Goal: Task Accomplishment & Management: Manage account settings

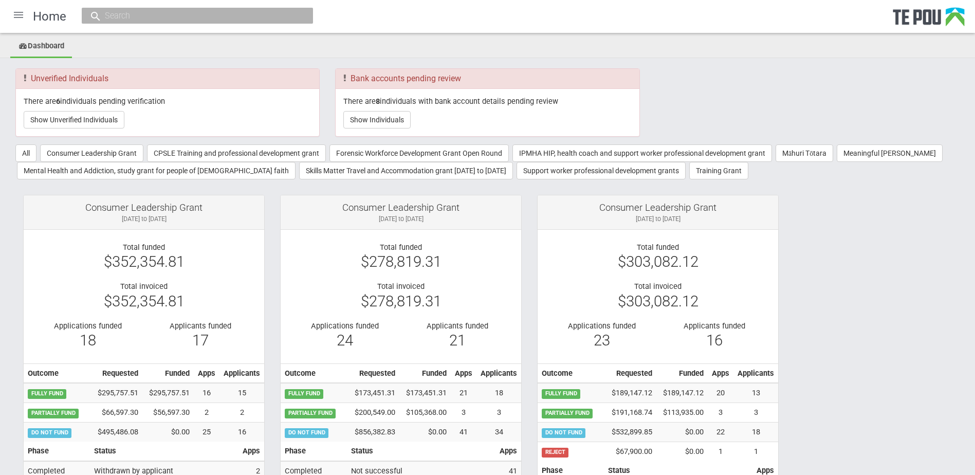
click at [194, 17] on input "text" at bounding box center [192, 15] width 181 height 11
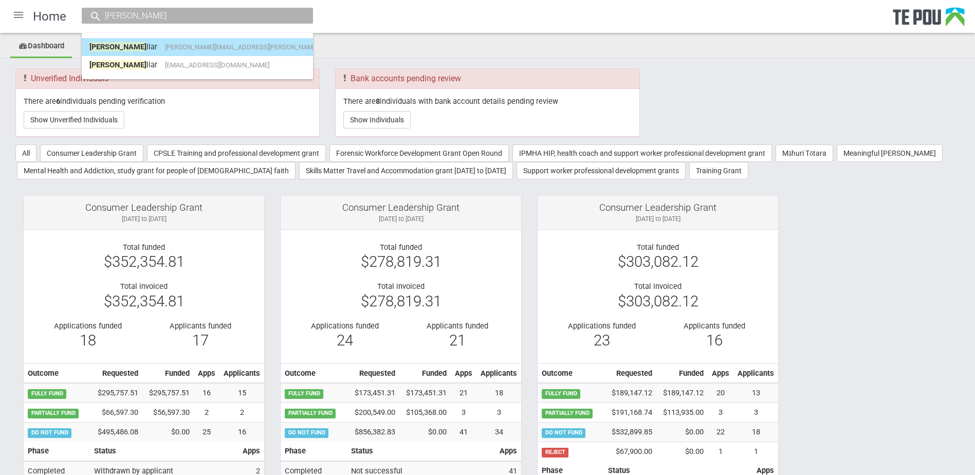
type input "fiona pu"
click at [193, 45] on span "fiona.pullar@gmail.com" at bounding box center [266, 47] width 203 height 8
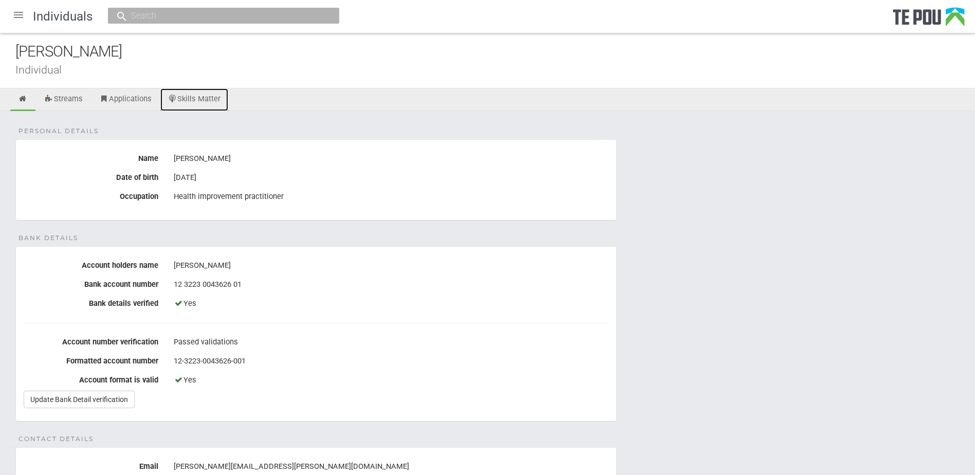
click at [211, 104] on link "Skills Matter" at bounding box center [194, 99] width 68 height 23
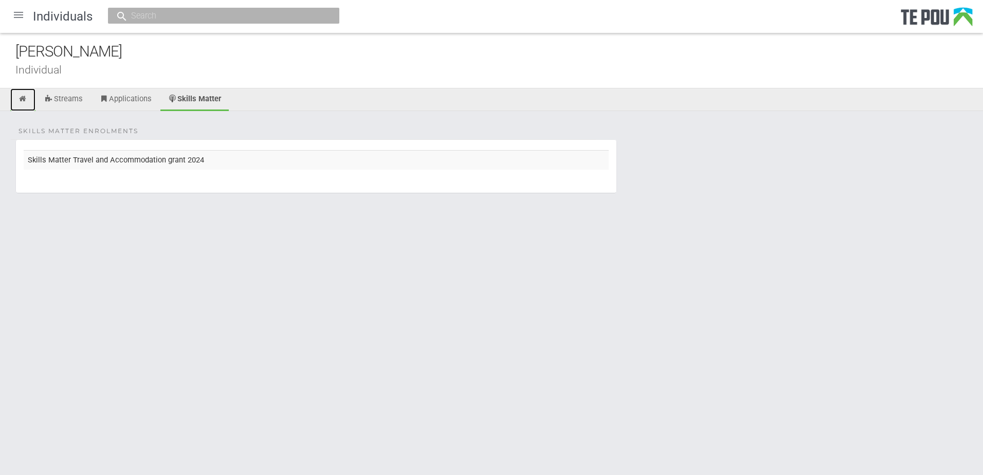
click at [19, 98] on icon at bounding box center [23, 99] width 10 height 8
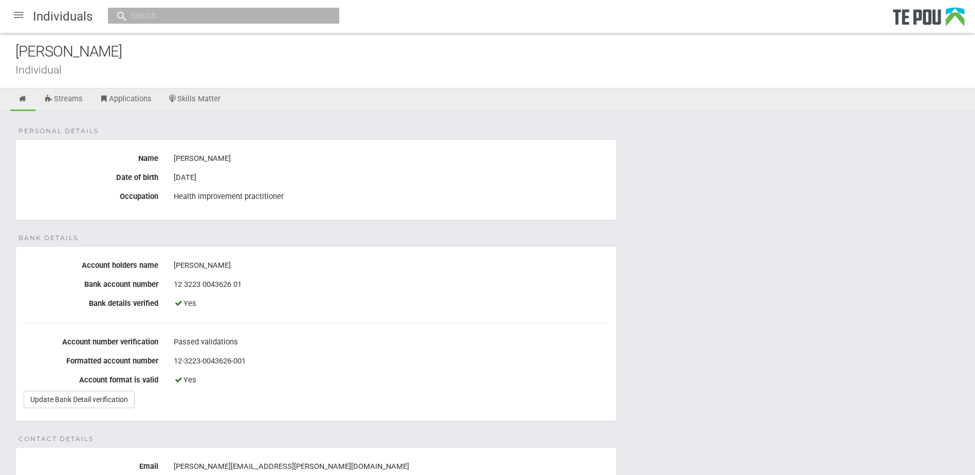
click at [160, 17] on input "text" at bounding box center [218, 15] width 181 height 11
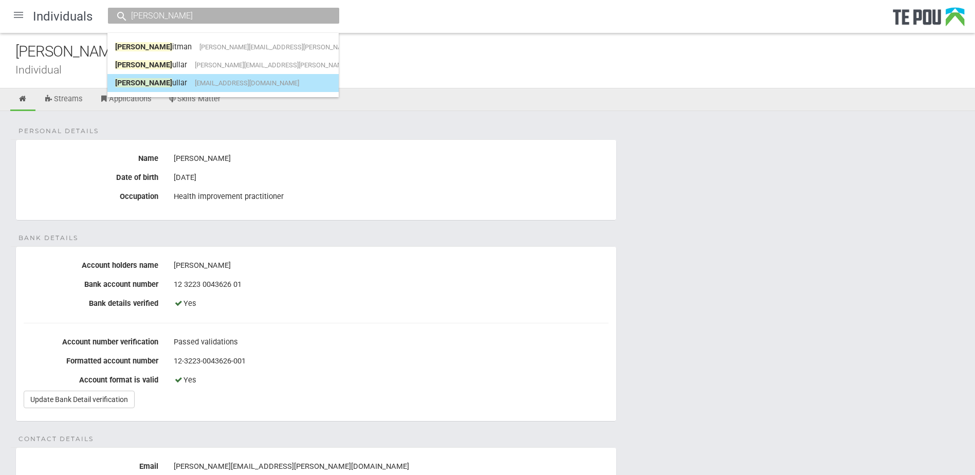
type input "[PERSON_NAME]"
click at [205, 82] on span "[EMAIL_ADDRESS][DOMAIN_NAME]" at bounding box center [247, 83] width 104 height 8
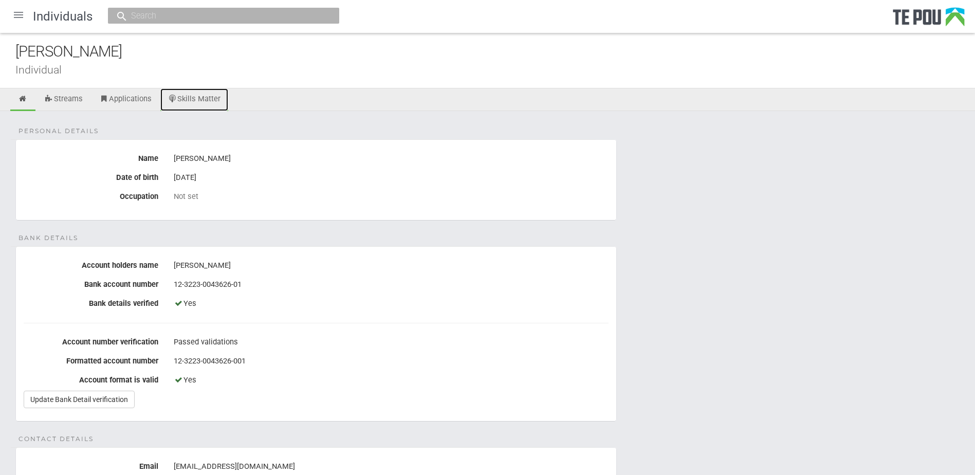
click at [205, 98] on link "Skills Matter" at bounding box center [194, 99] width 68 height 23
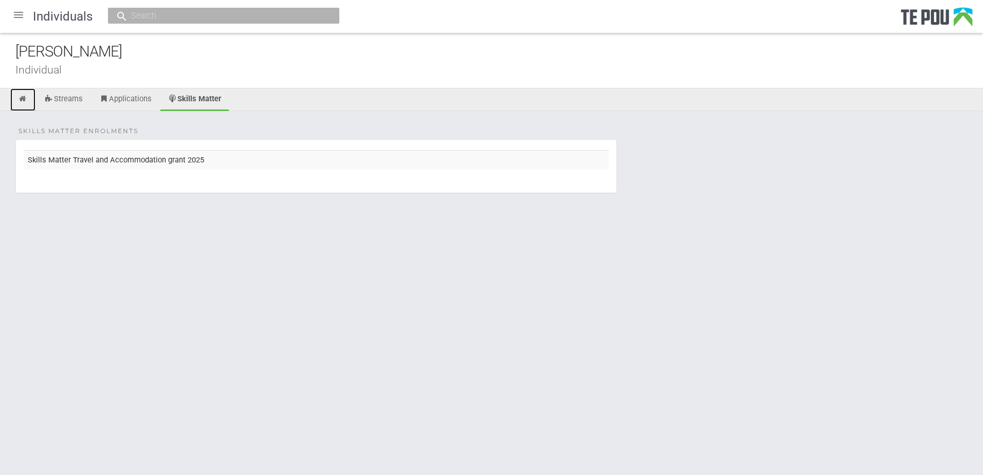
click at [22, 98] on icon at bounding box center [23, 99] width 10 height 8
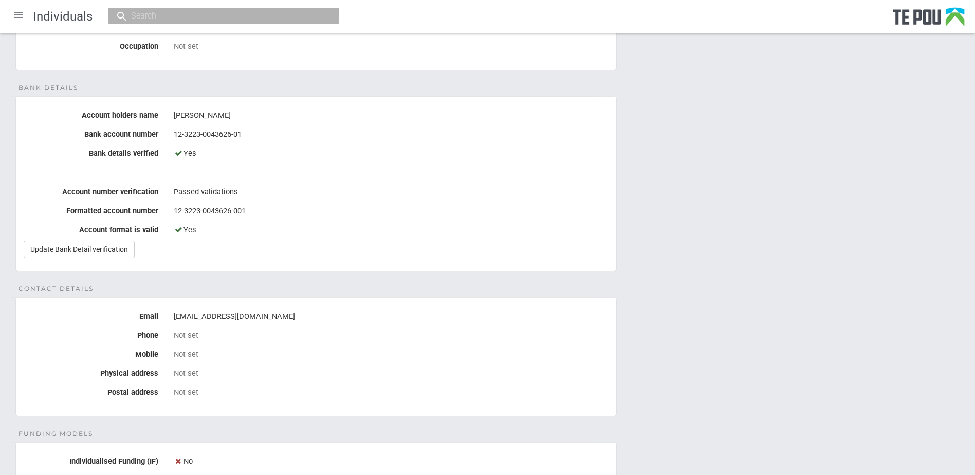
scroll to position [154, 0]
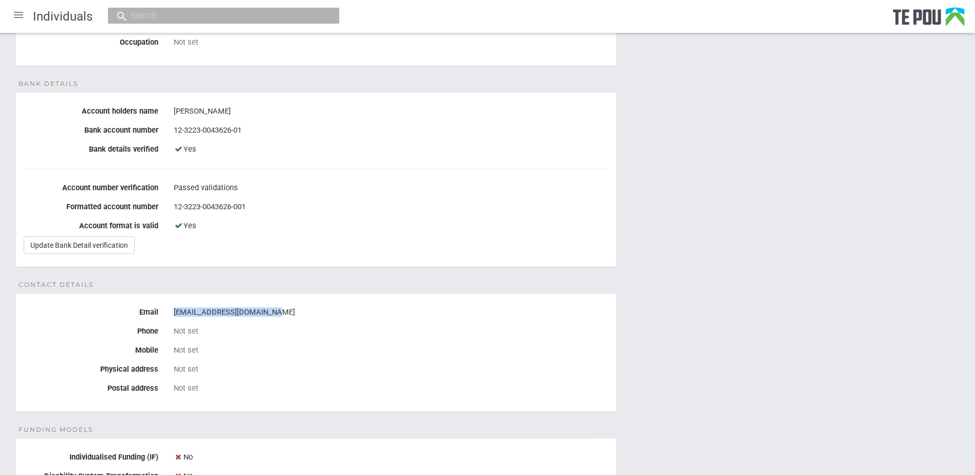
drag, startPoint x: 272, startPoint y: 312, endPoint x: 174, endPoint y: 315, distance: 97.8
click at [174, 315] on div "[EMAIL_ADDRESS][DOMAIN_NAME]" at bounding box center [391, 312] width 435 height 17
copy div "[EMAIL_ADDRESS][DOMAIN_NAME]"
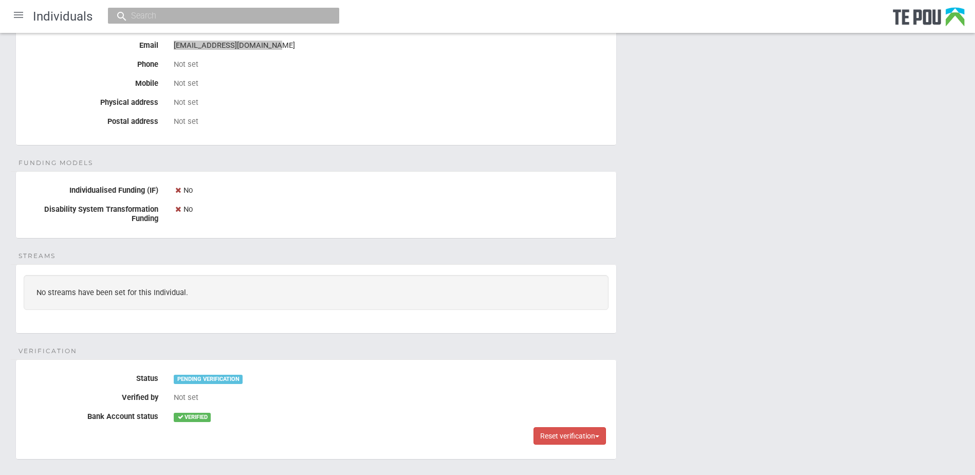
scroll to position [485, 0]
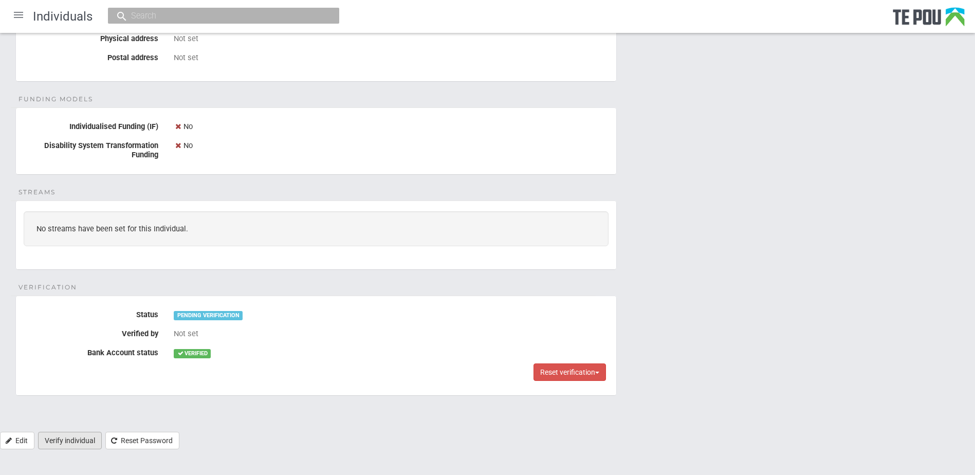
click at [80, 441] on link "Verify individual" at bounding box center [70, 440] width 64 height 17
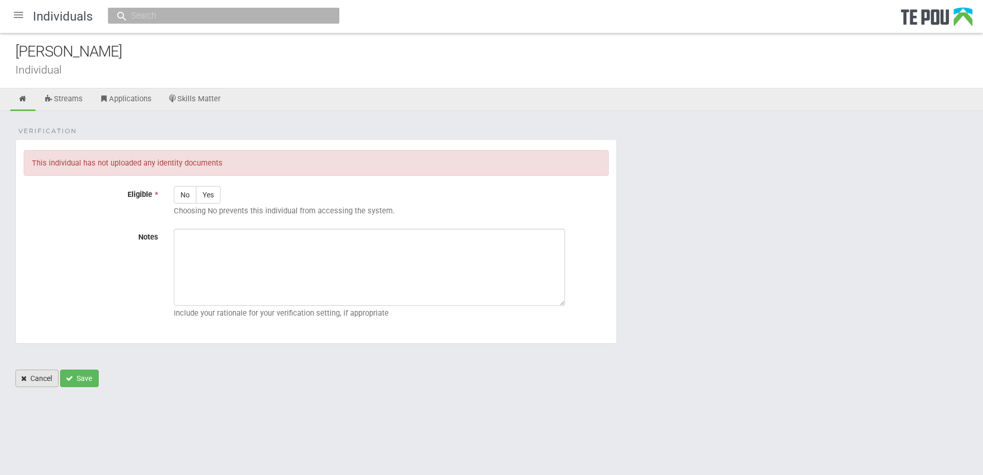
click at [41, 381] on link "Cancel" at bounding box center [36, 378] width 43 height 17
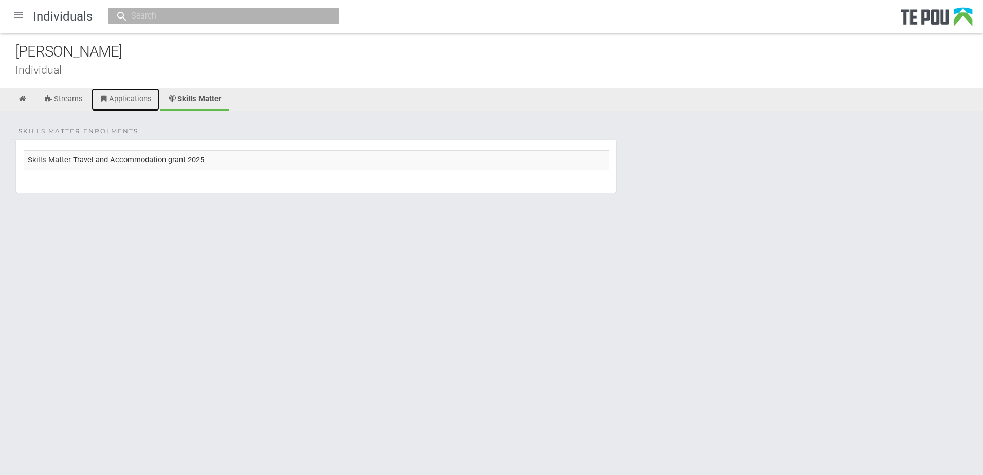
click at [136, 97] on link "Applications" at bounding box center [126, 99] width 68 height 23
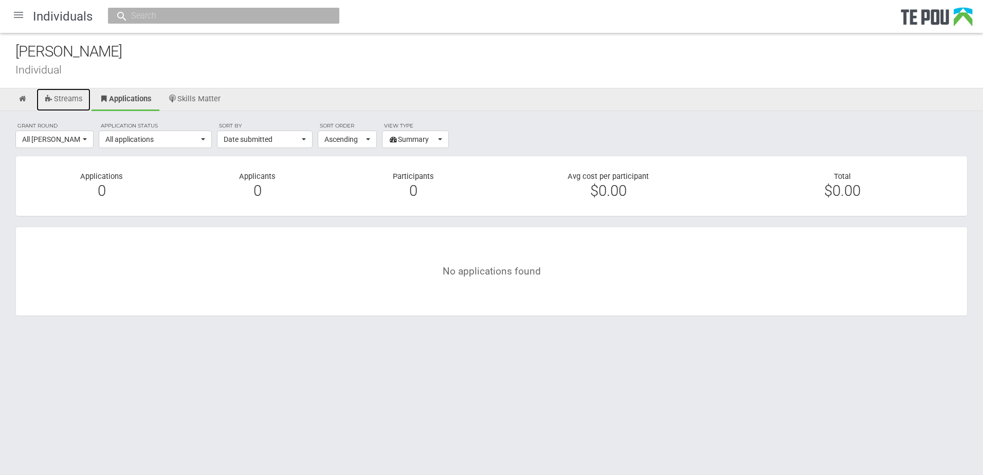
click at [61, 95] on link "Streams" at bounding box center [64, 99] width 54 height 23
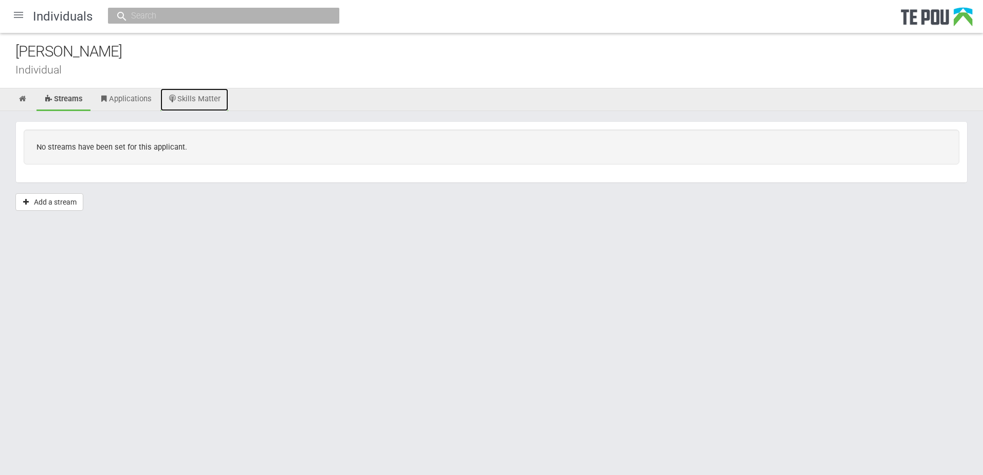
click at [202, 101] on link "Skills Matter" at bounding box center [194, 99] width 68 height 23
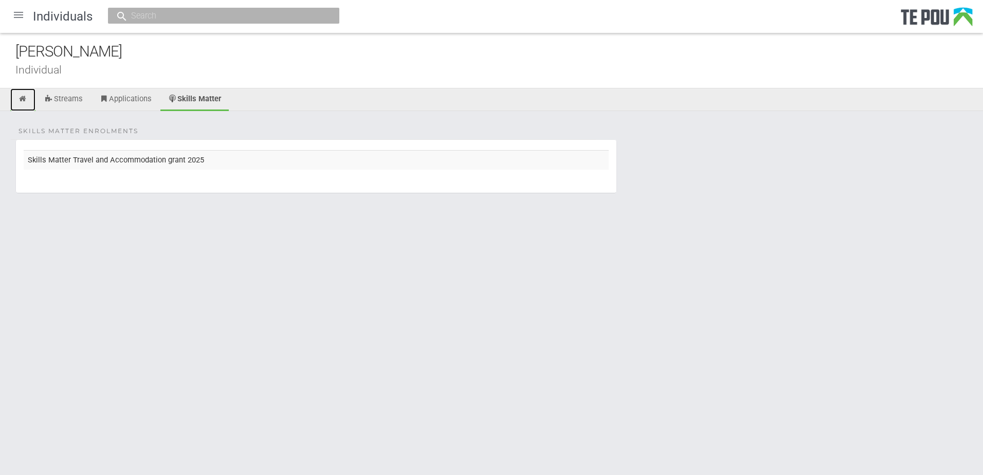
click at [24, 95] on icon at bounding box center [23, 99] width 10 height 8
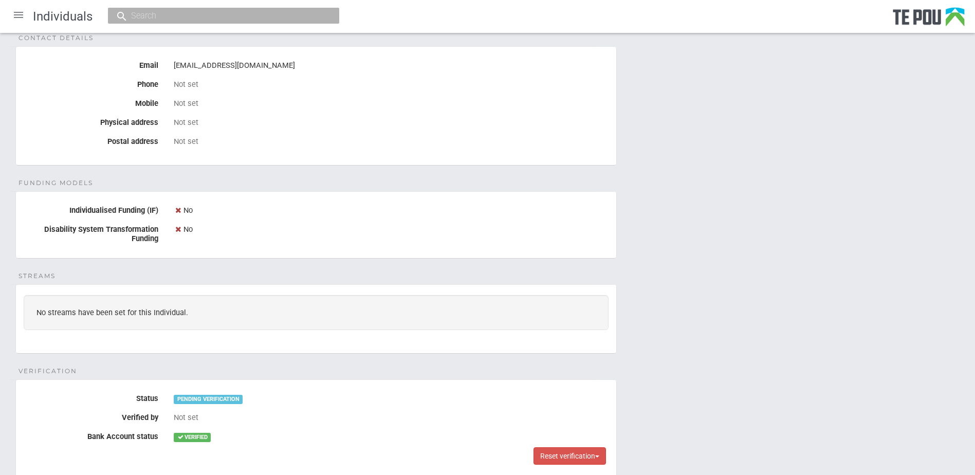
scroll to position [485, 0]
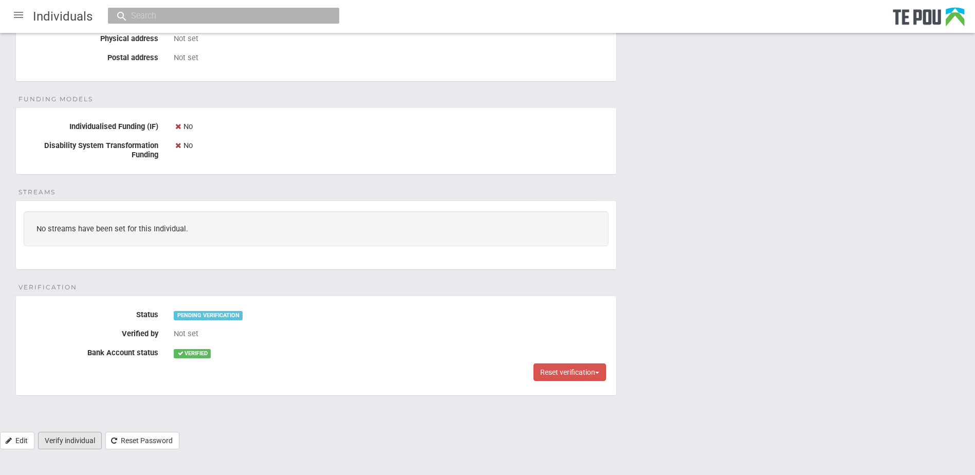
click at [71, 442] on link "Verify individual" at bounding box center [70, 440] width 64 height 17
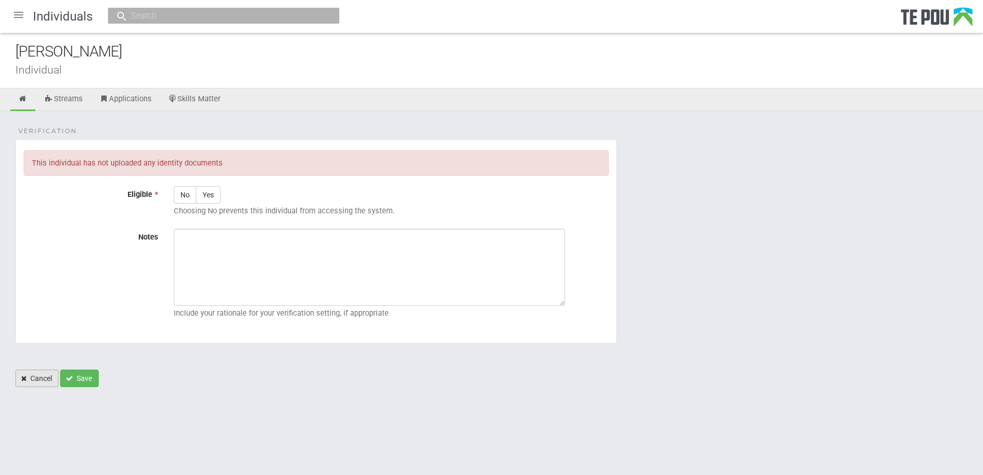
click at [27, 382] on link "Cancel" at bounding box center [36, 378] width 43 height 17
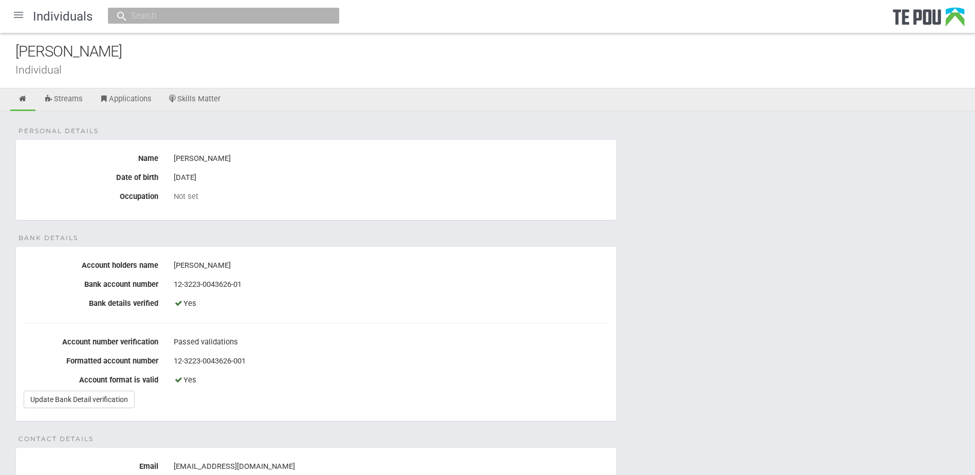
click at [170, 13] on input "text" at bounding box center [218, 15] width 181 height 11
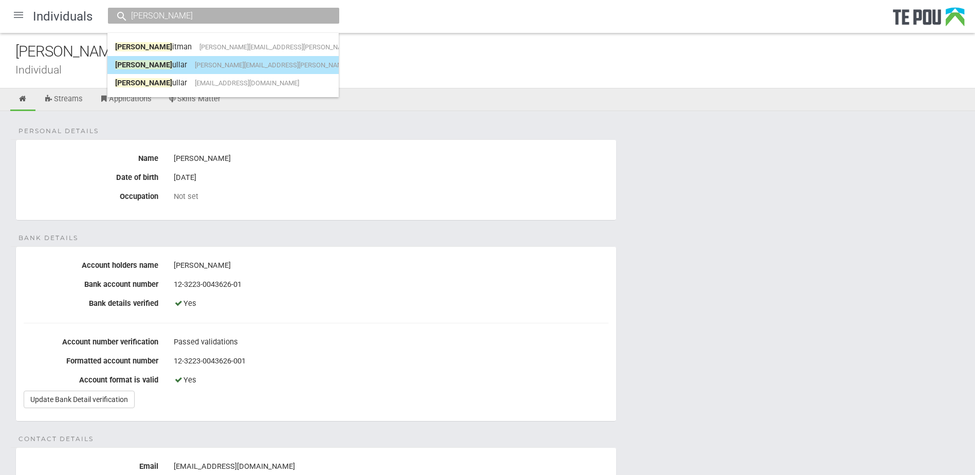
type input "[PERSON_NAME]"
click at [204, 67] on span "[PERSON_NAME][EMAIL_ADDRESS][PERSON_NAME][DOMAIN_NAME]" at bounding box center [296, 65] width 203 height 8
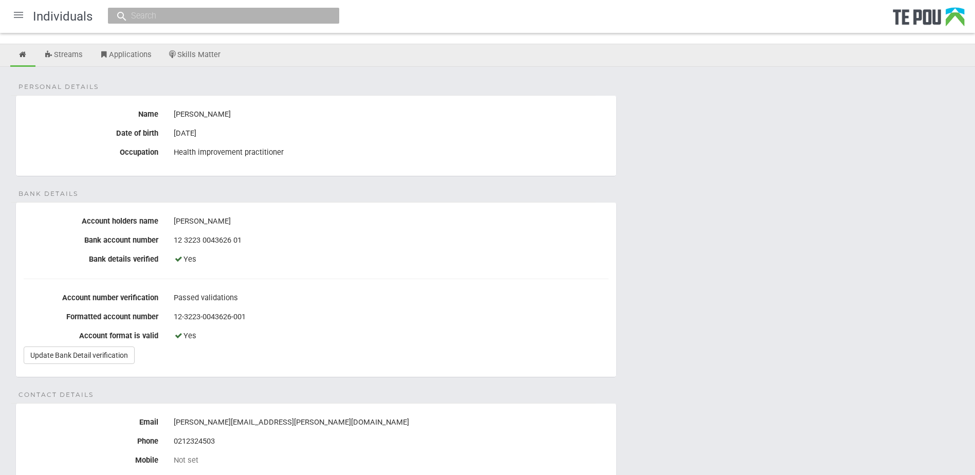
scroll to position [154, 0]
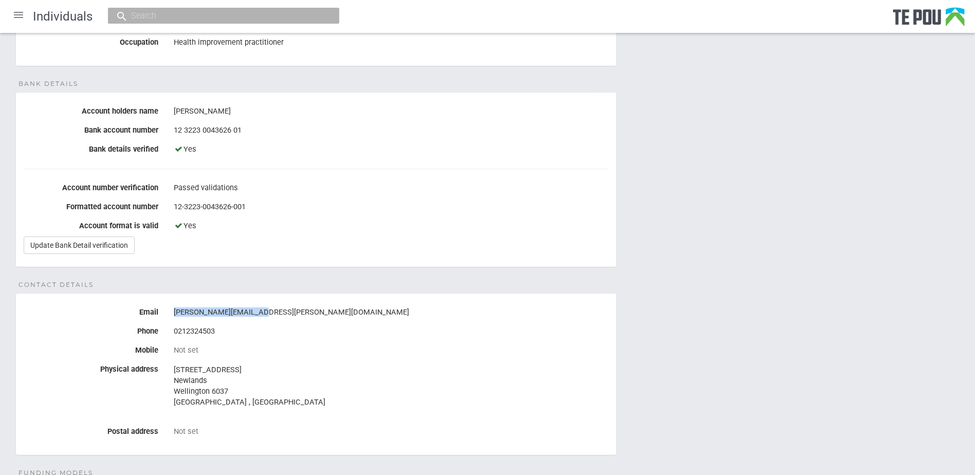
drag, startPoint x: 257, startPoint y: 314, endPoint x: 172, endPoint y: 310, distance: 84.4
click at [172, 310] on div "[PERSON_NAME][EMAIL_ADDRESS][PERSON_NAME][DOMAIN_NAME]" at bounding box center [391, 312] width 450 height 17
copy div "[PERSON_NAME][EMAIL_ADDRESS][PERSON_NAME][DOMAIN_NAME]"
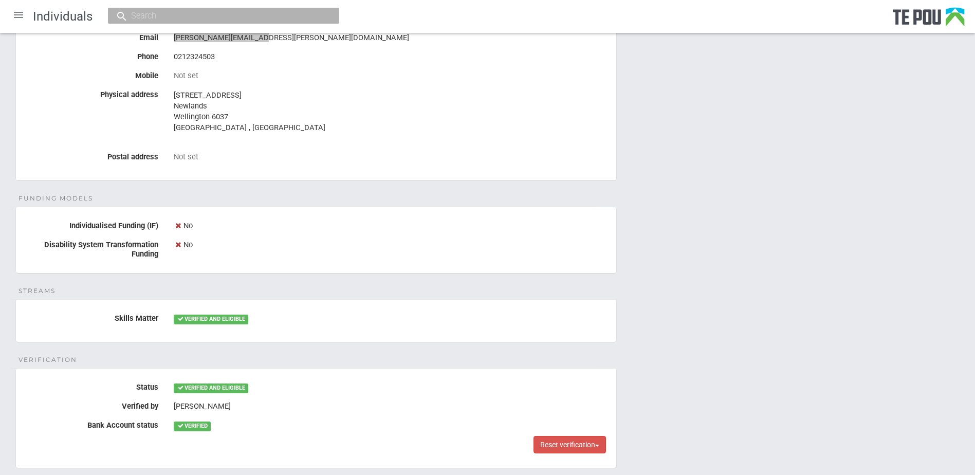
scroll to position [501, 0]
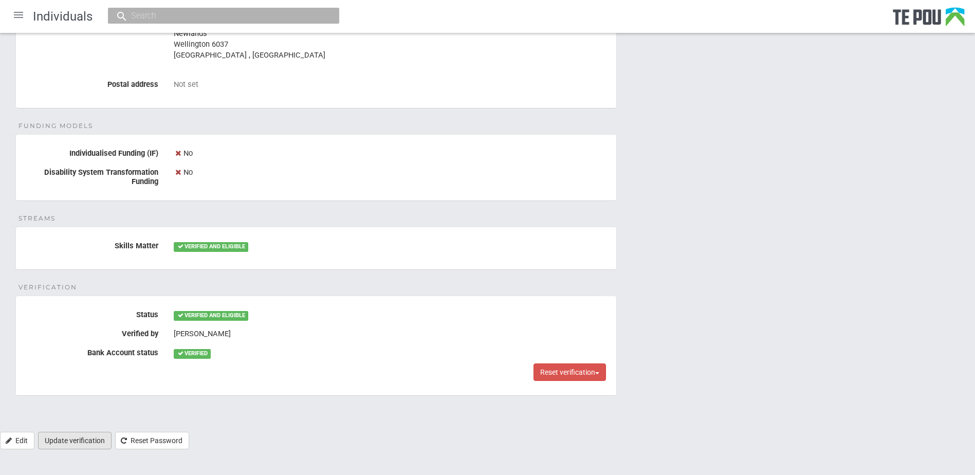
click at [75, 437] on link "Update verification" at bounding box center [75, 440] width 74 height 17
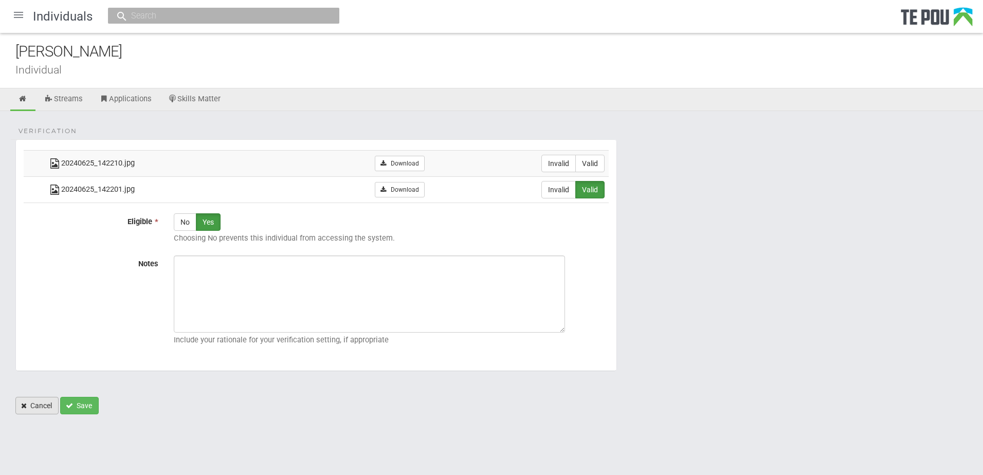
click at [40, 405] on link "Cancel" at bounding box center [36, 405] width 43 height 17
